Goal: Information Seeking & Learning: Learn about a topic

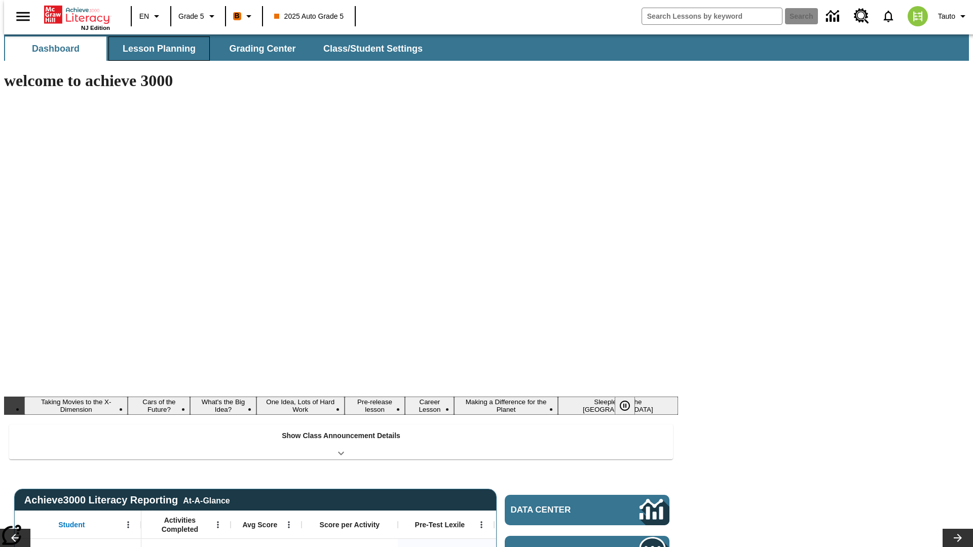
click at [155, 49] on span "Lesson Planning" at bounding box center [159, 49] width 73 height 12
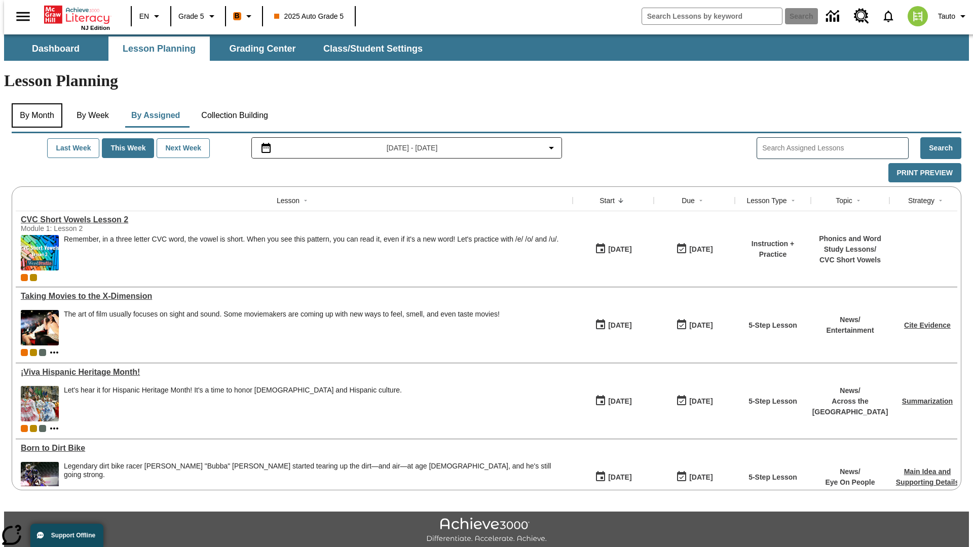
click at [34, 103] on button "By Month" at bounding box center [37, 115] width 51 height 24
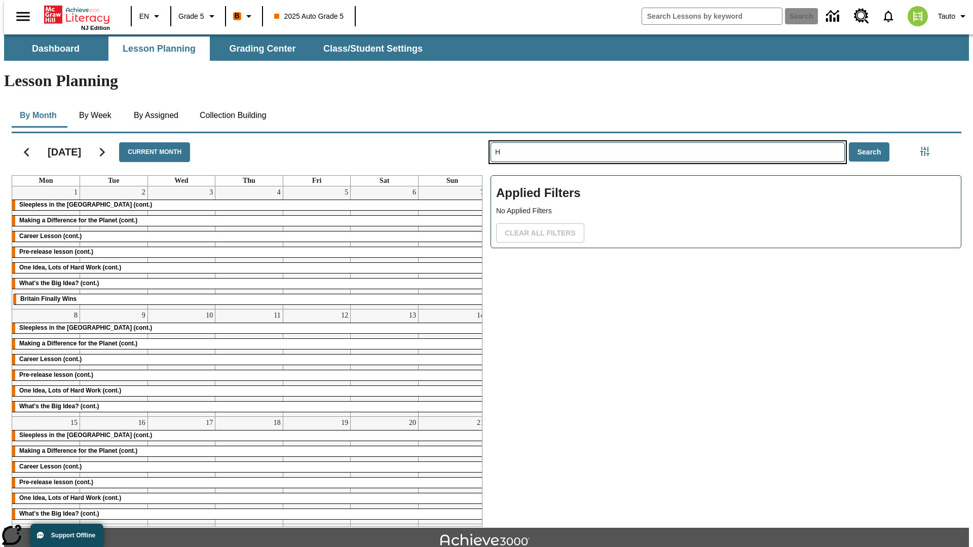
type input "H"
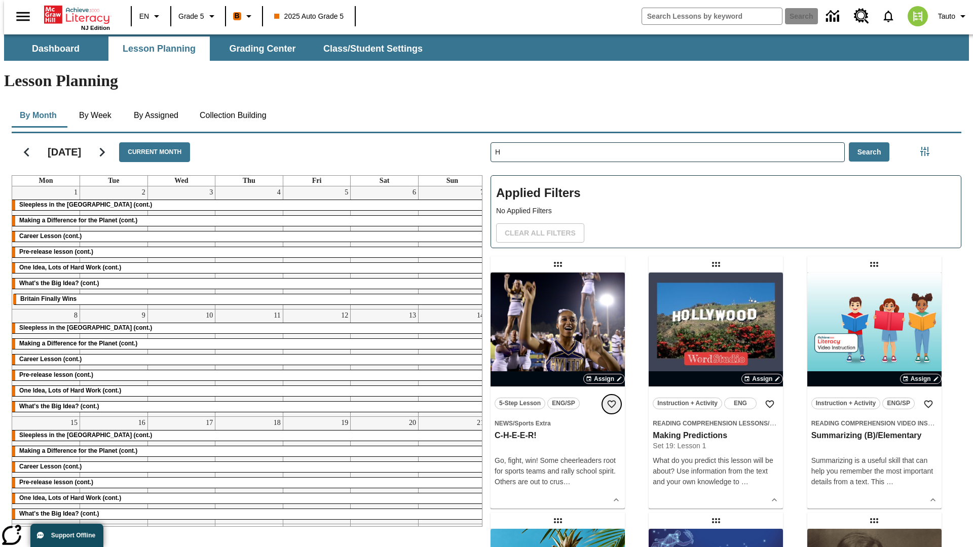
click at [612, 399] on icon "Add to Favorites" at bounding box center [612, 404] width 10 height 10
